Goal: Register for event/course

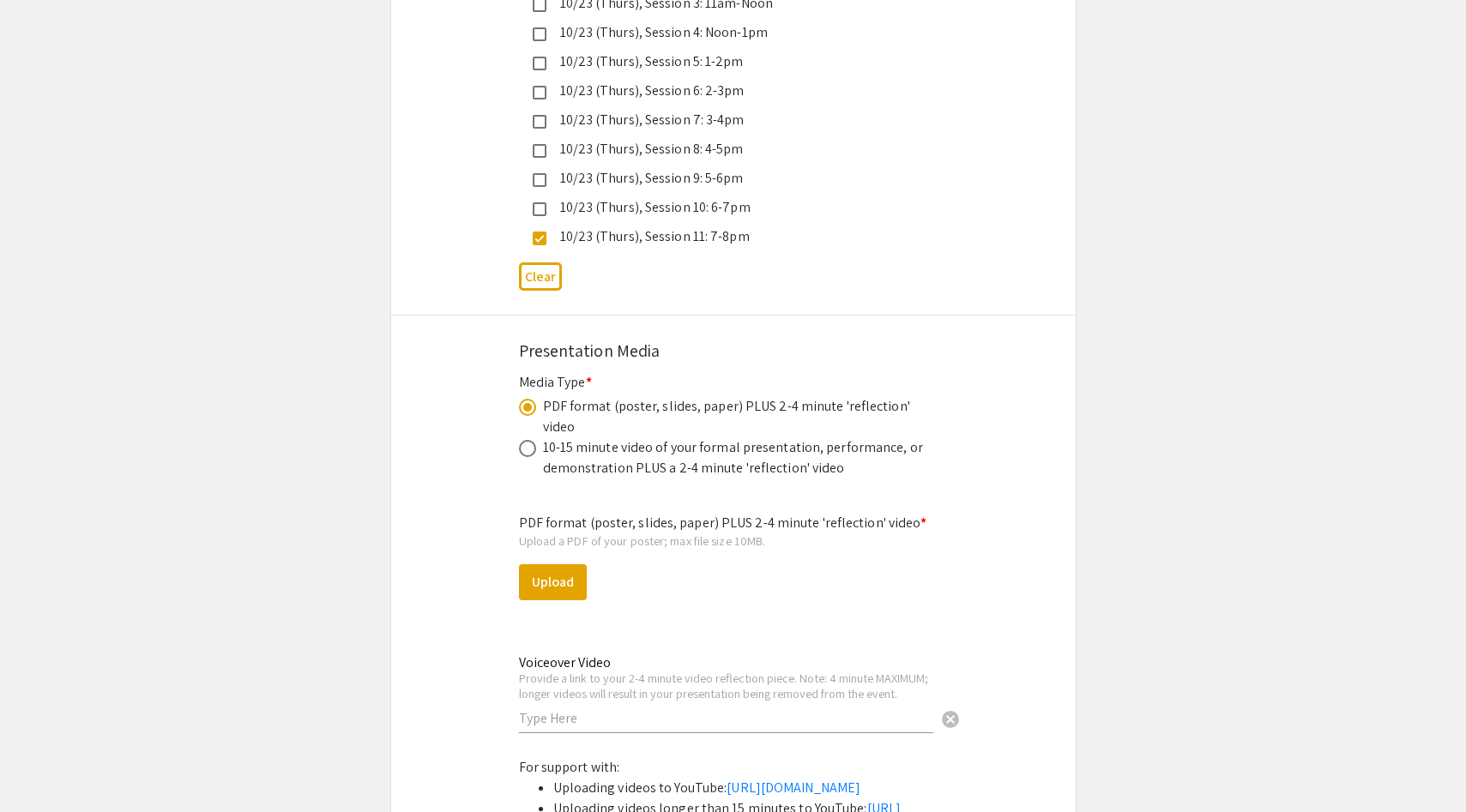
scroll to position [4903, 0]
click at [571, 564] on button "Upload" at bounding box center [553, 581] width 68 height 36
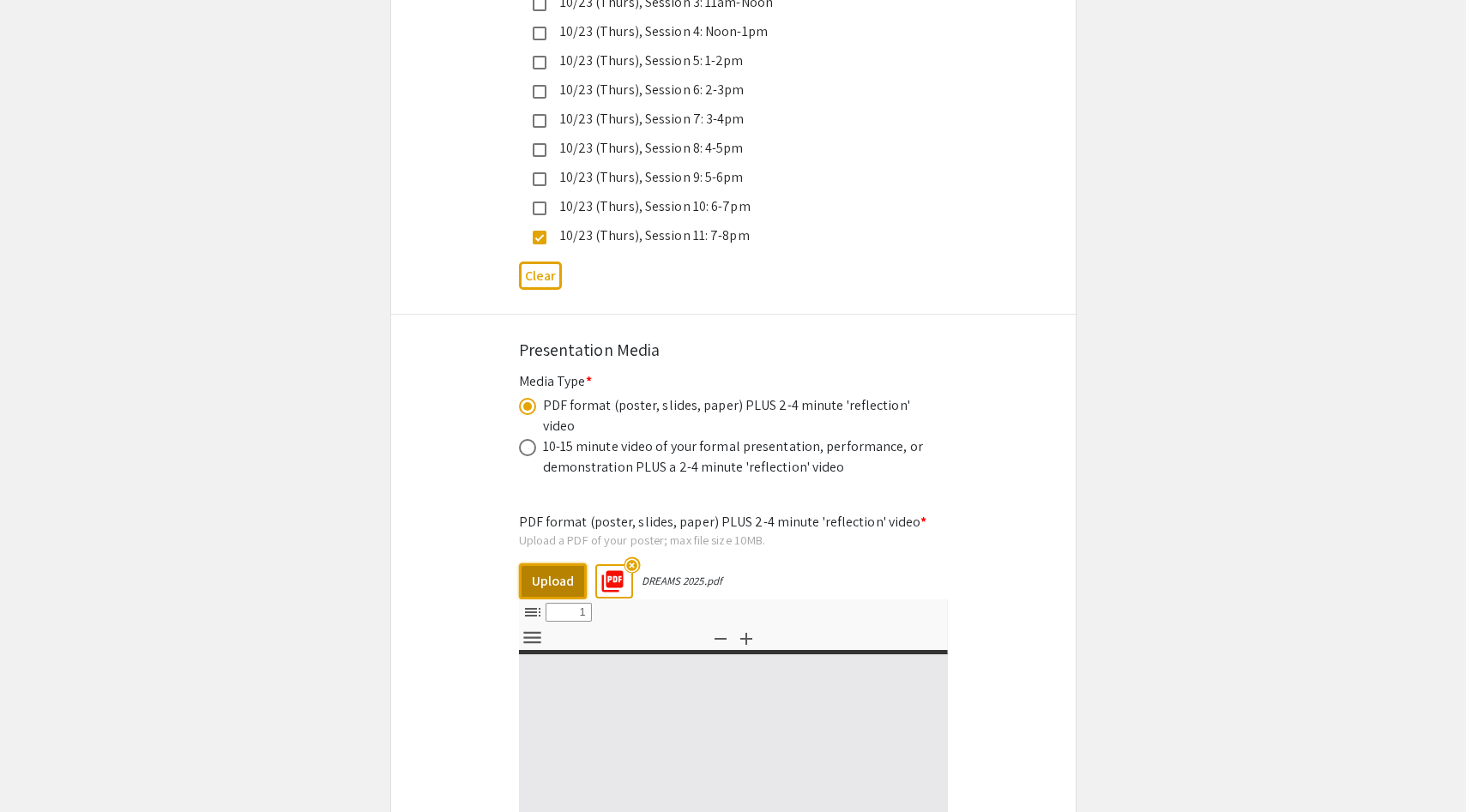
select select "custom"
type input "0"
select select "custom"
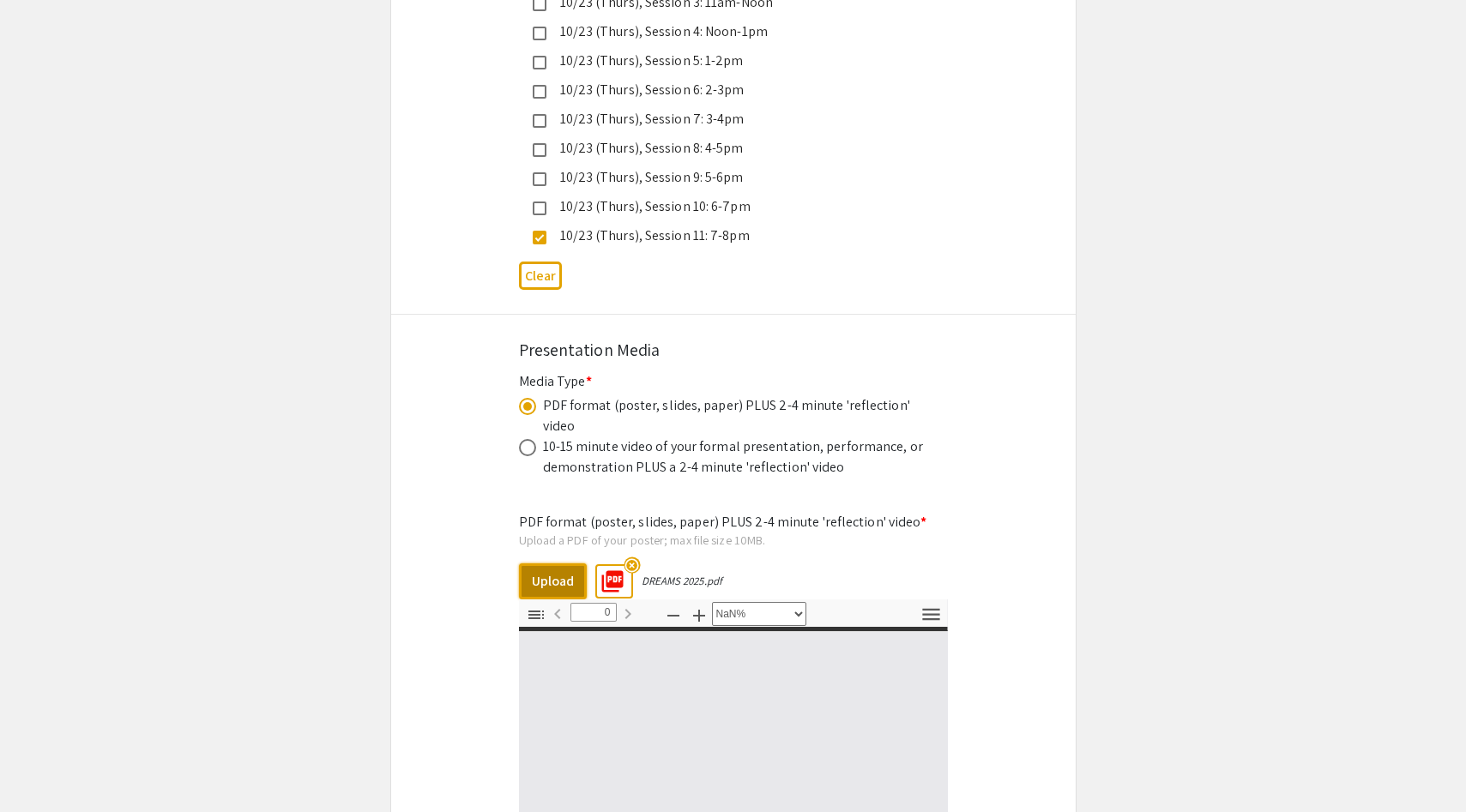
type input "1"
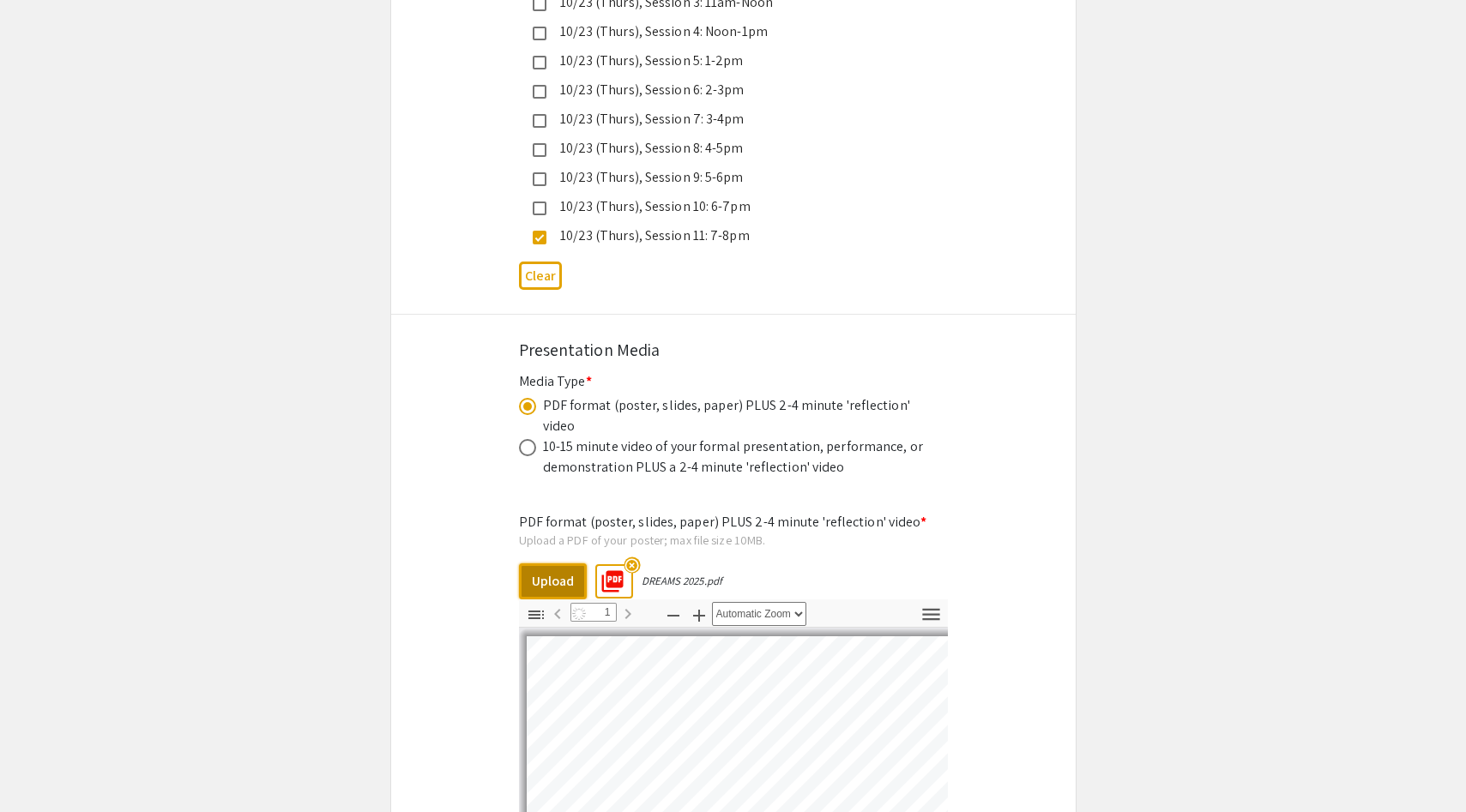
select select "auto"
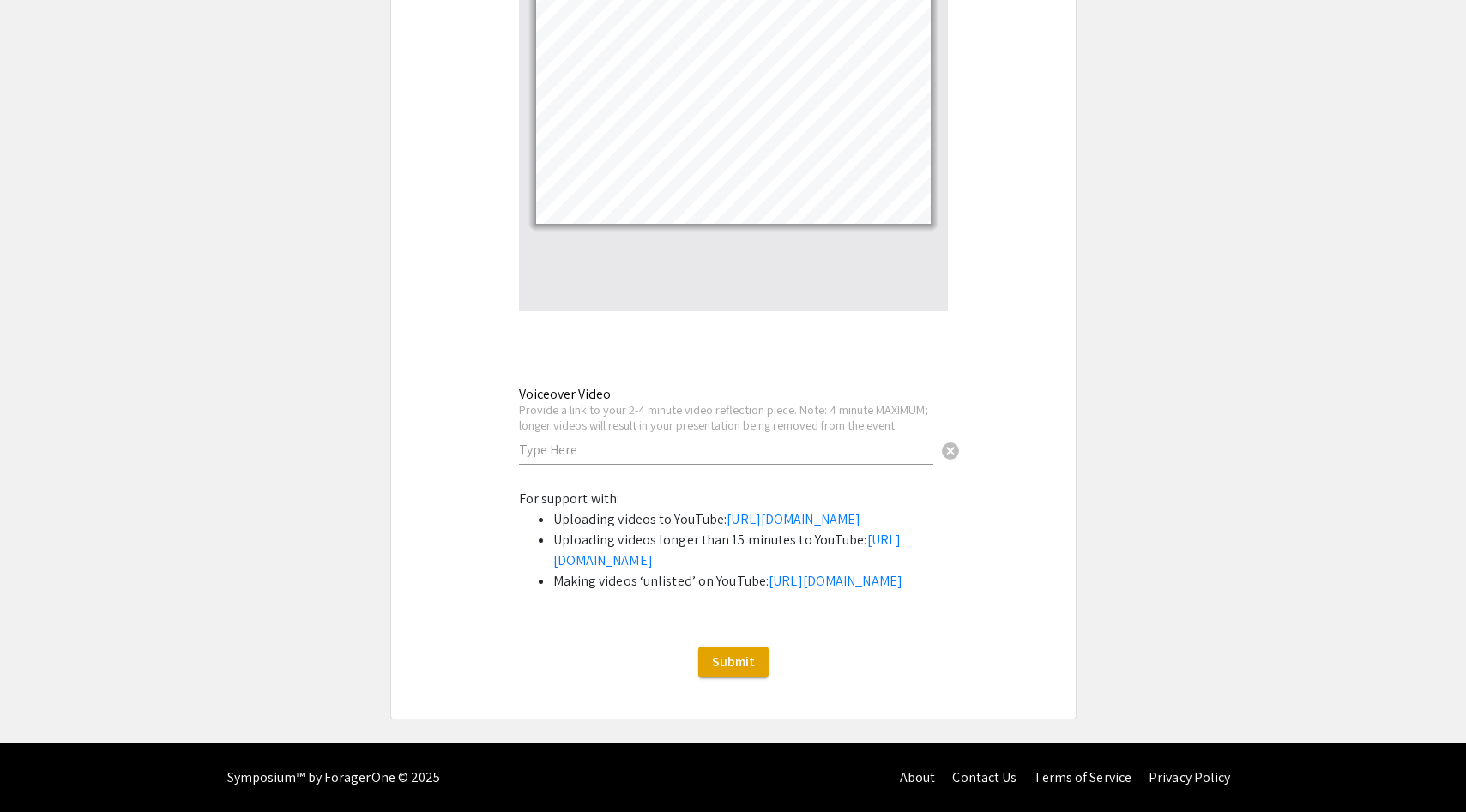
scroll to position [5666, 0]
click at [711, 441] on input "text" at bounding box center [726, 450] width 414 height 18
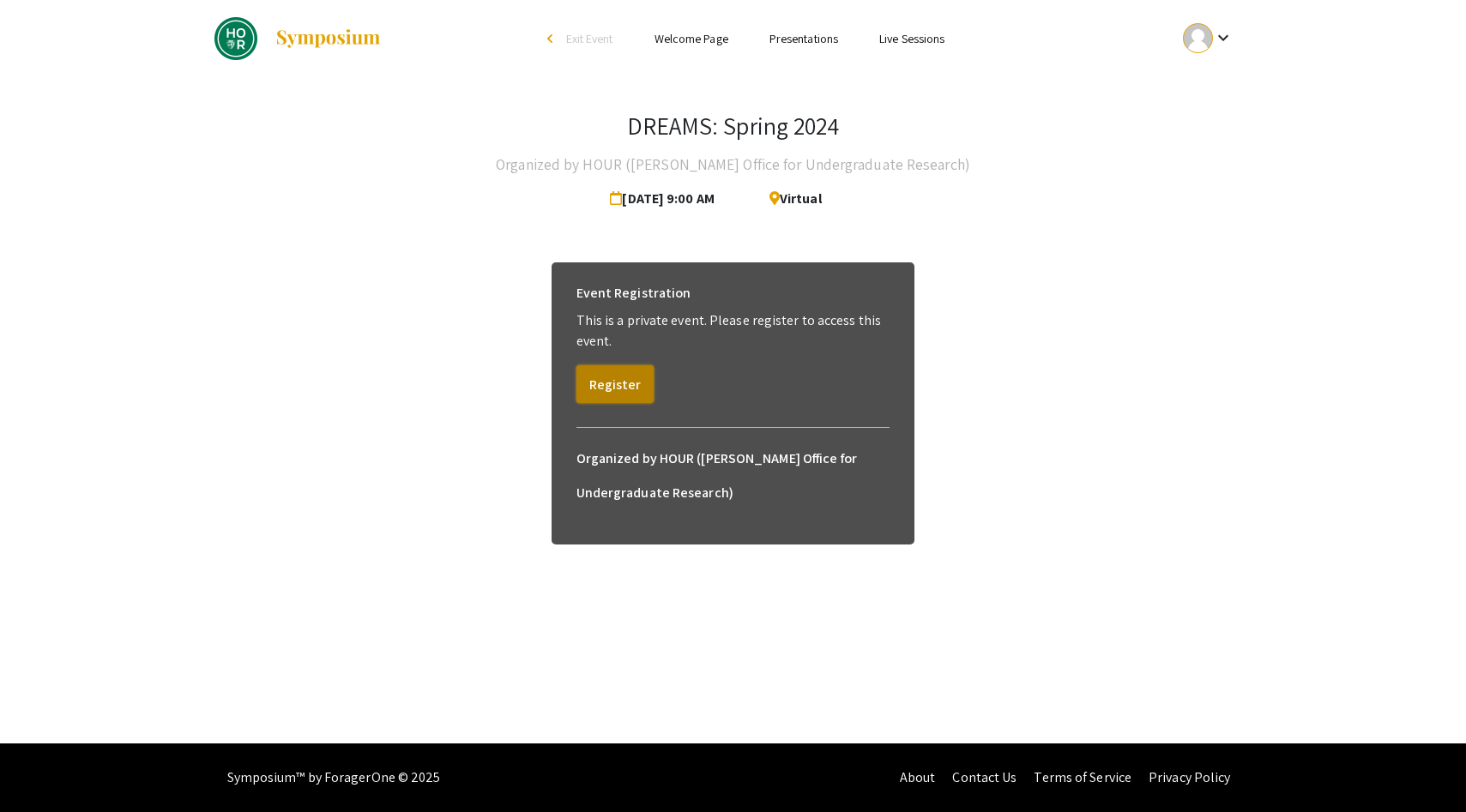
click at [628, 381] on button "Register" at bounding box center [615, 385] width 78 height 38
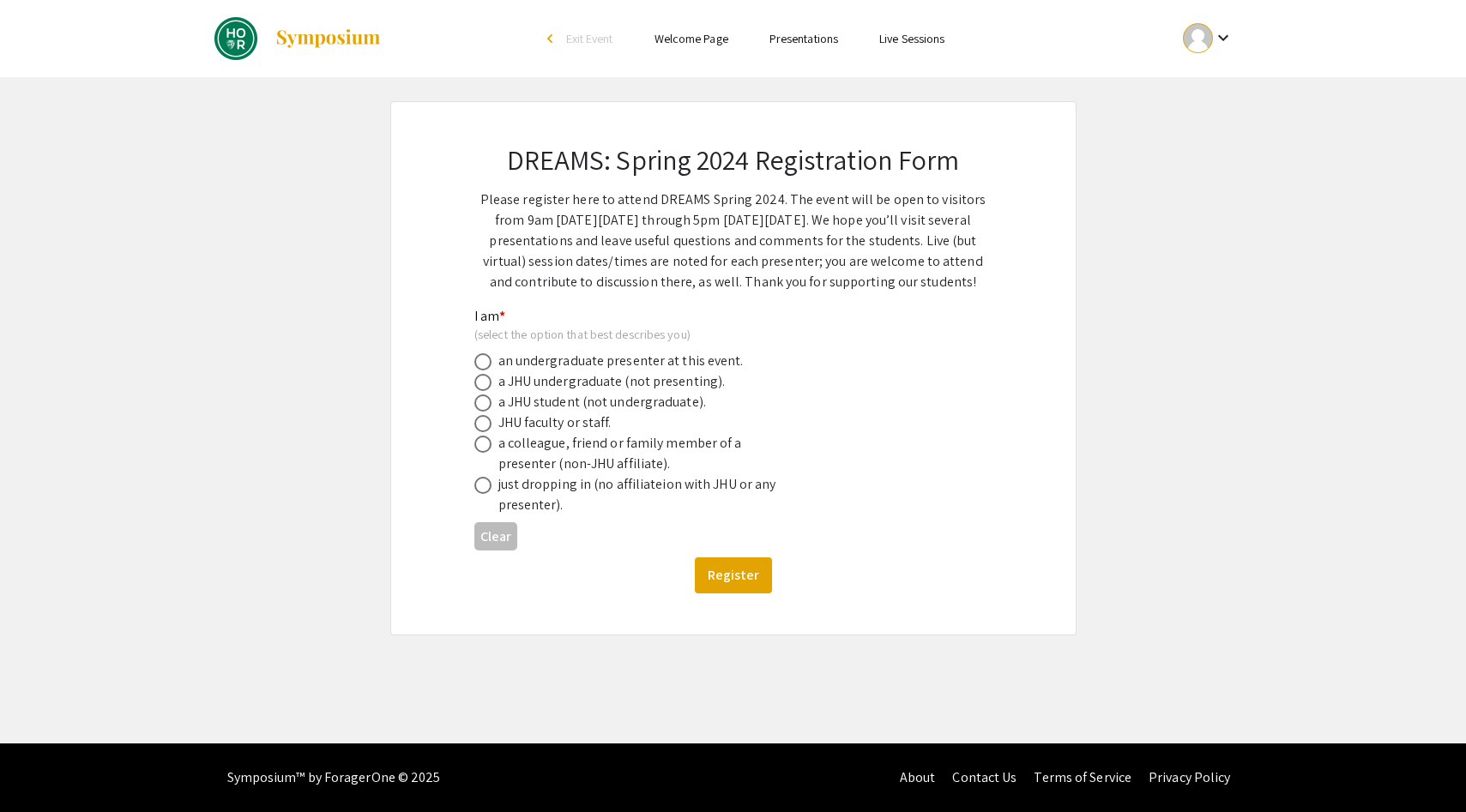
click at [543, 356] on div "an undergraduate presenter at this event." at bounding box center [620, 361] width 245 height 21
click at [484, 383] on span at bounding box center [482, 382] width 17 height 17
click at [484, 383] on input "radio" at bounding box center [482, 382] width 17 height 17
radio input "true"
click at [698, 566] on button "Register" at bounding box center [733, 575] width 78 height 36
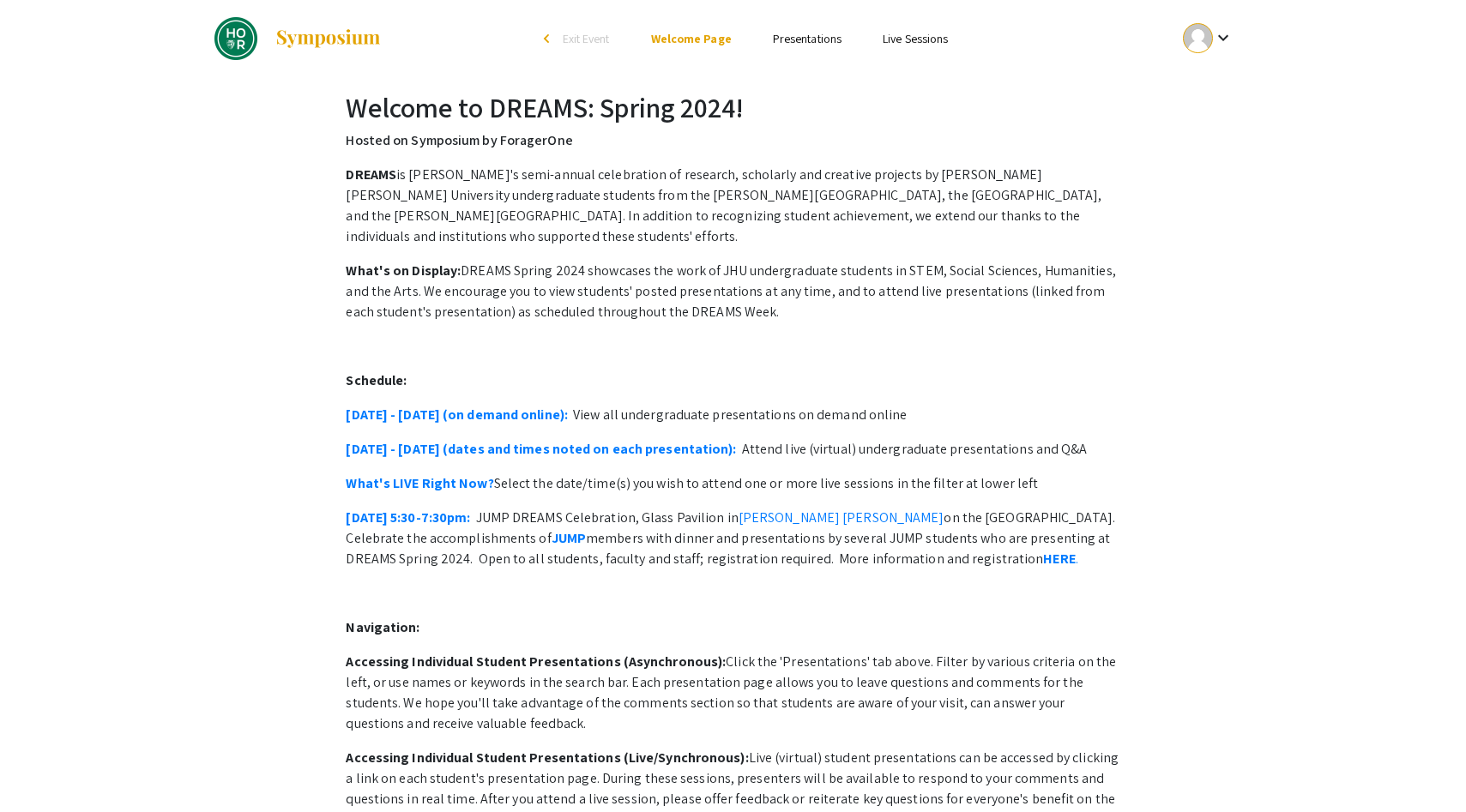
click at [810, 42] on link "Presentations" at bounding box center [807, 39] width 69 height 16
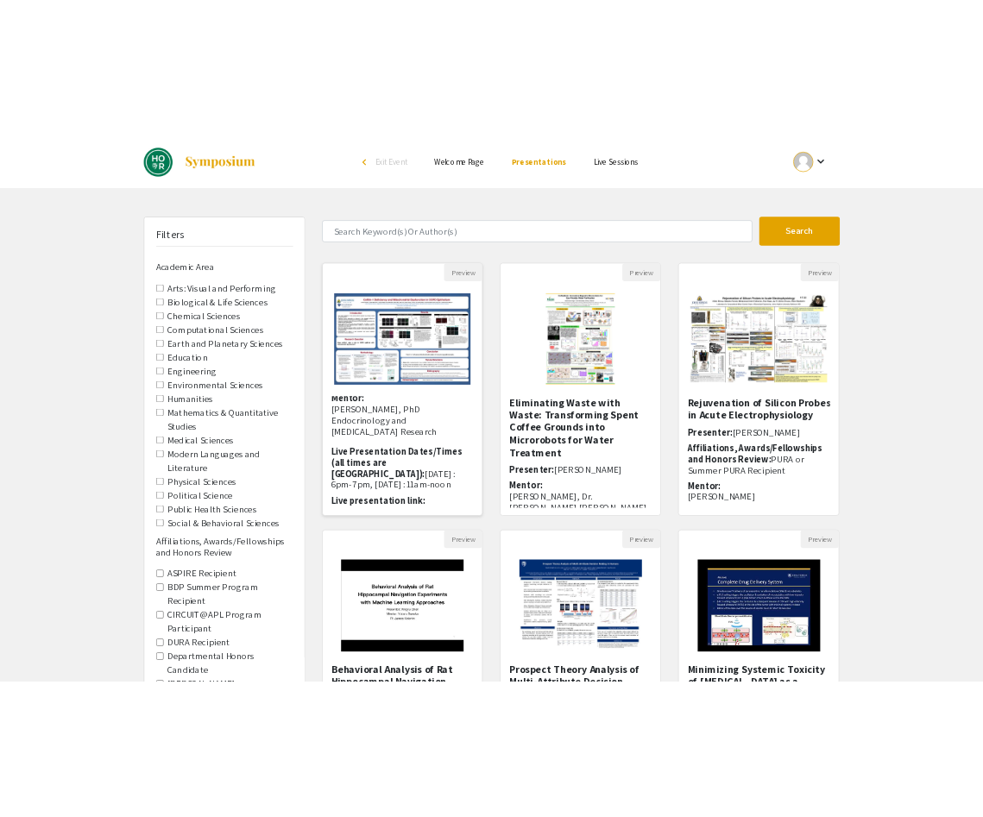
scroll to position [96, 0]
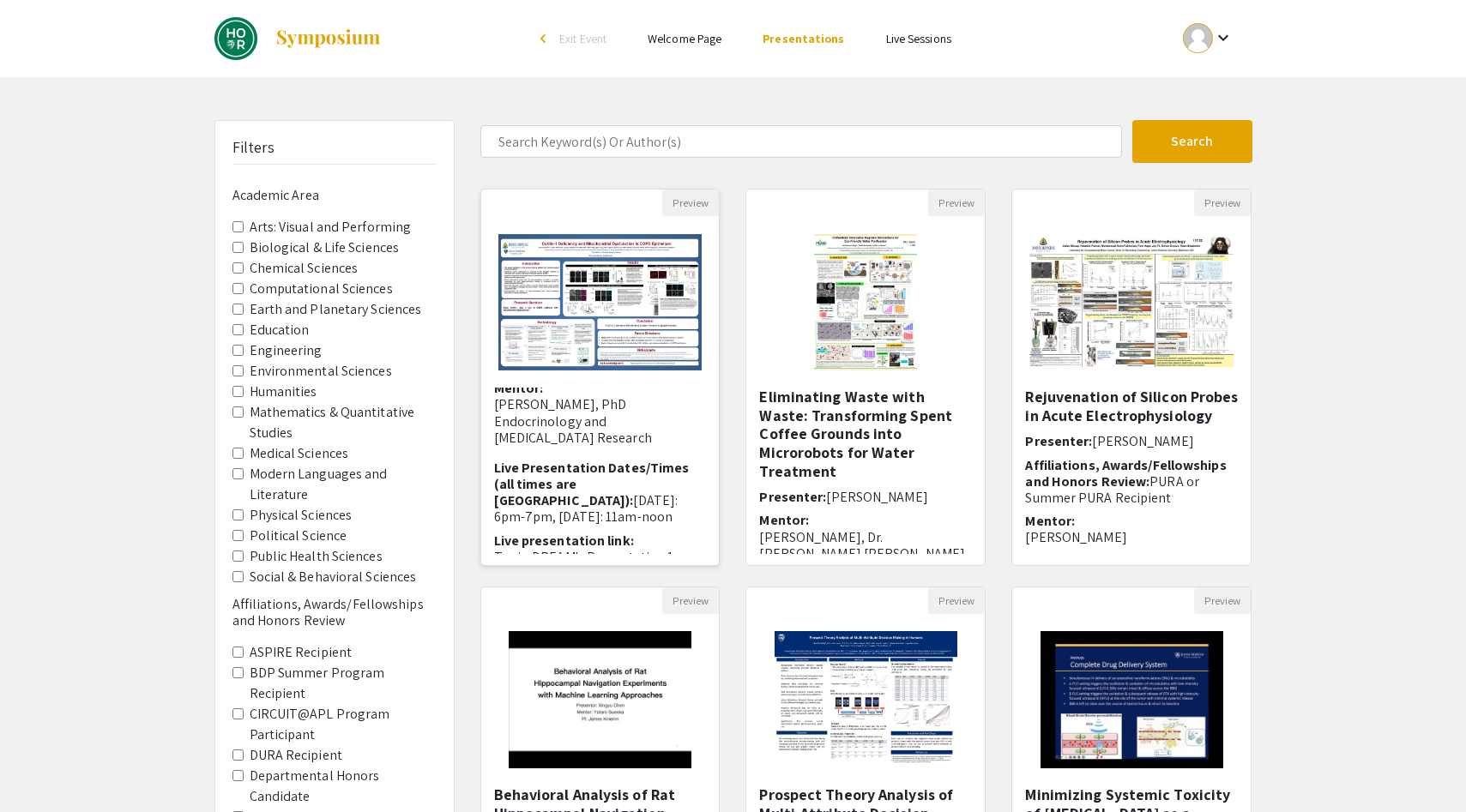
click at [649, 426] on p "Bonnie Yeung-Luk, PhD Endocrinology and Cancer Research" at bounding box center [600, 421] width 213 height 50
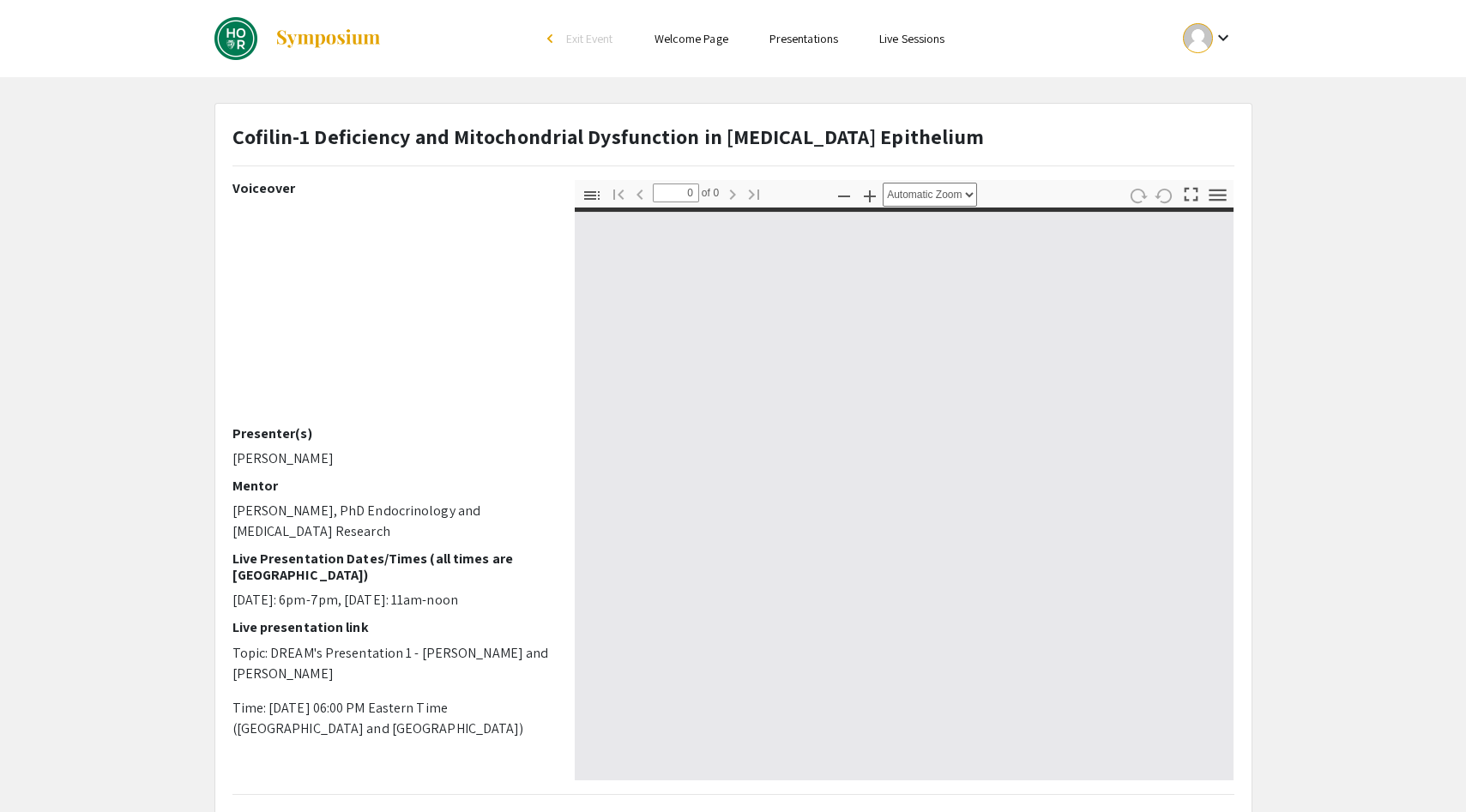
select select "custom"
type input "1"
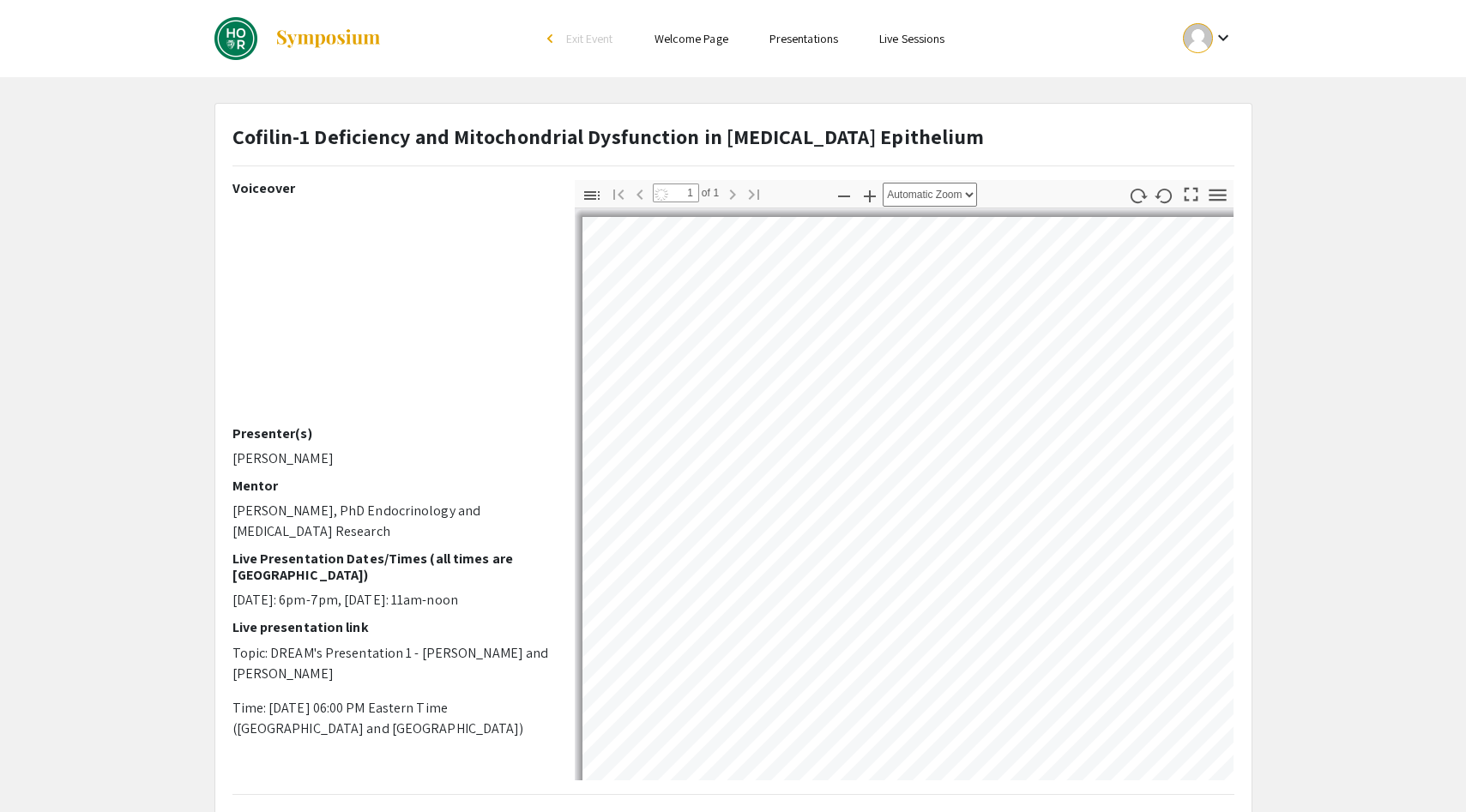
select select "auto"
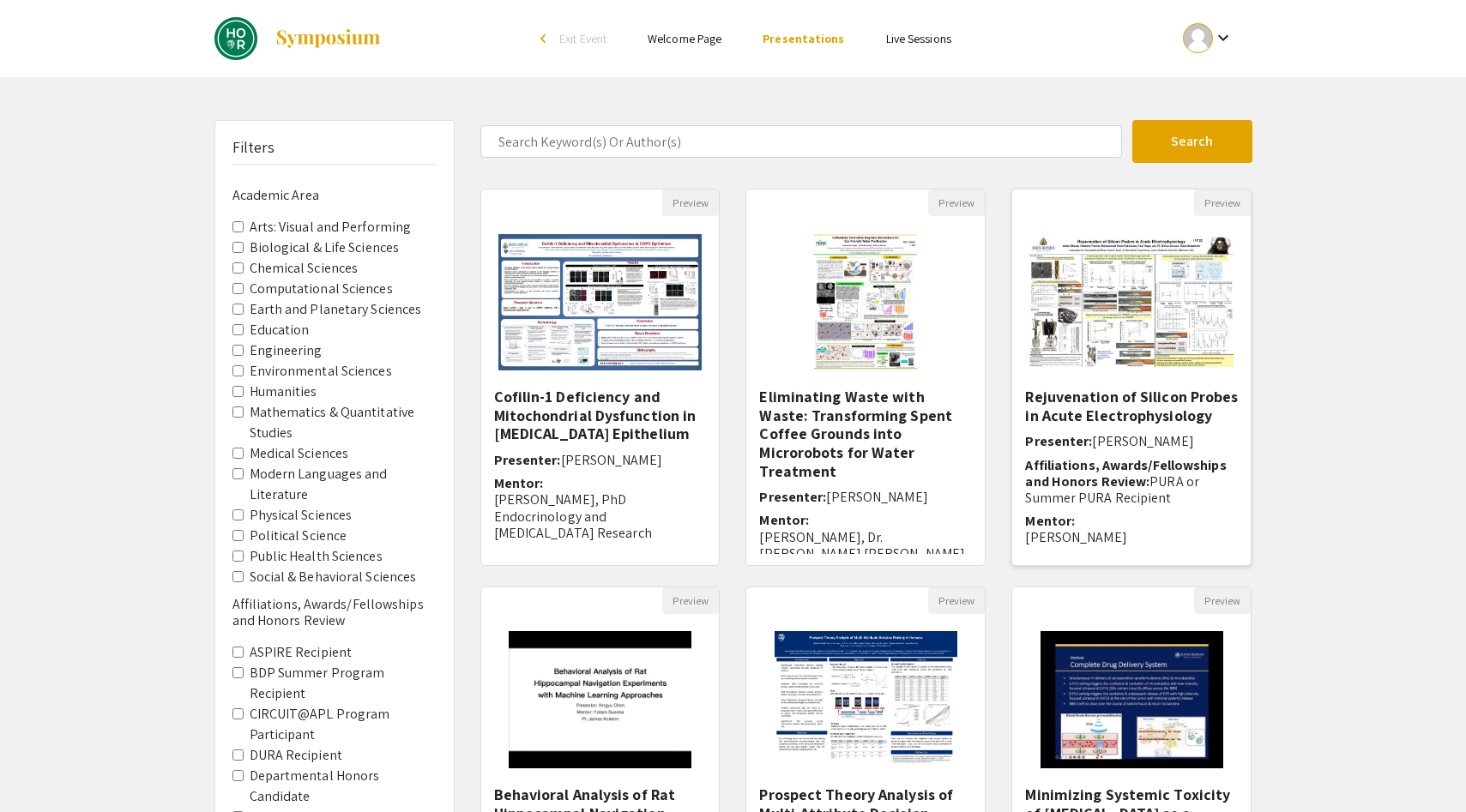
click at [1105, 380] on img at bounding box center [1131, 302] width 239 height 165
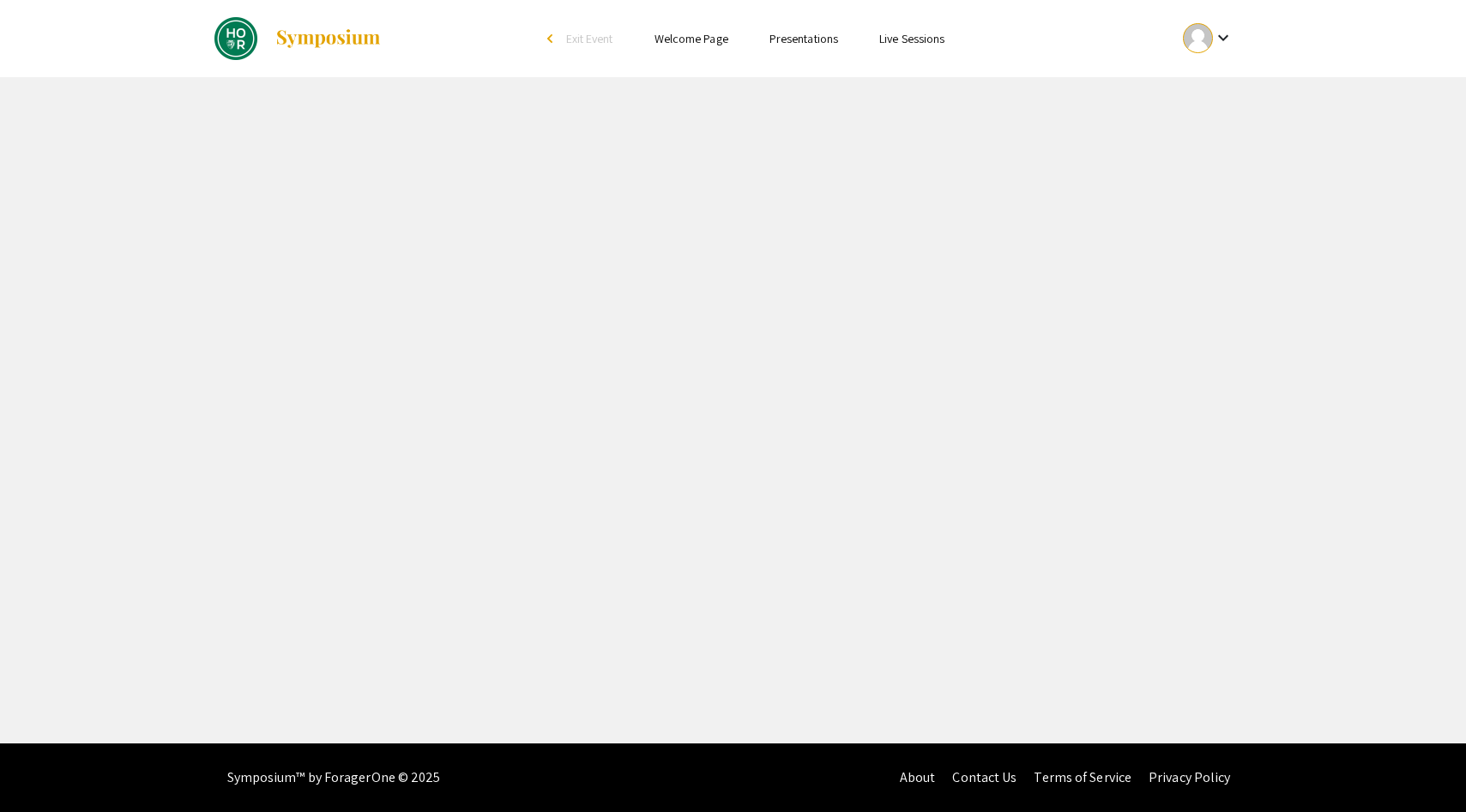
select select "custom"
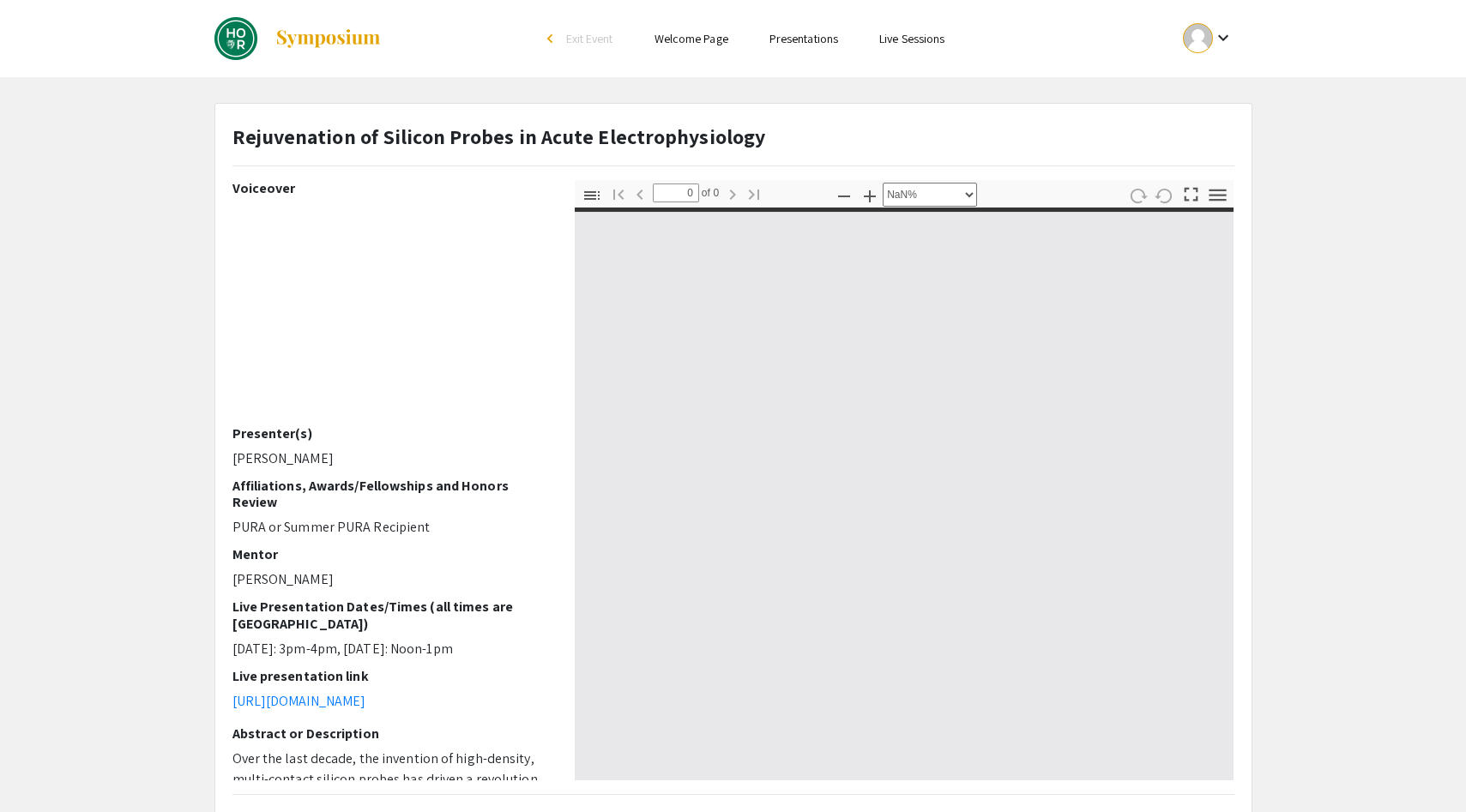
type input "1"
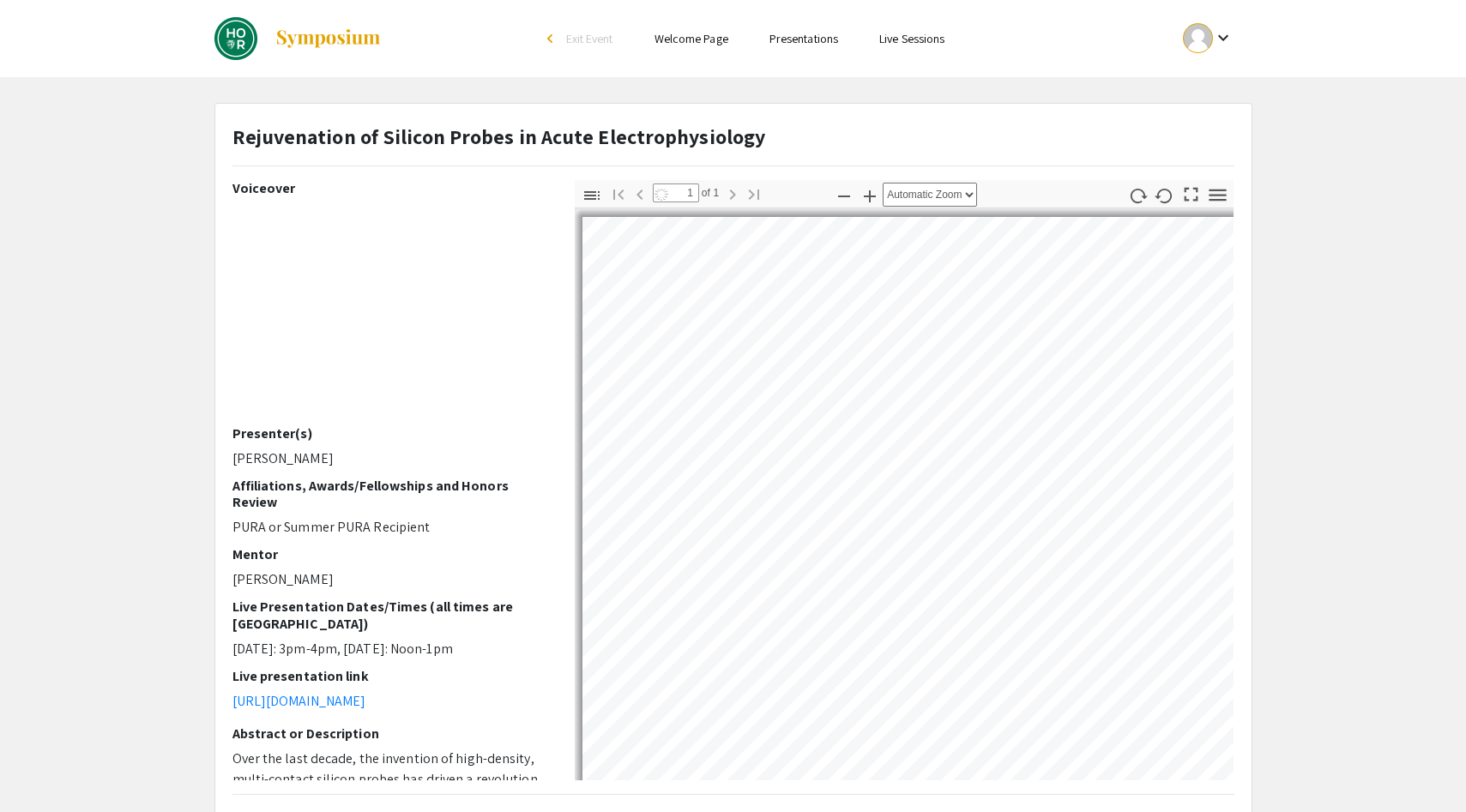
select select "auto"
